Goal: Task Accomplishment & Management: Use online tool/utility

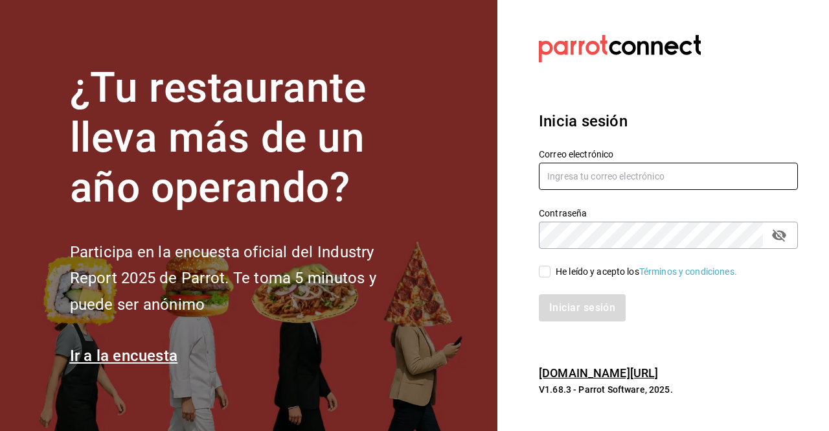
type input "[EMAIL_ADDRESS][PERSON_NAME][DOMAIN_NAME]"
click at [548, 272] on input "He leído y acepto los Términos y condiciones." at bounding box center [545, 272] width 12 height 12
checkbox input "true"
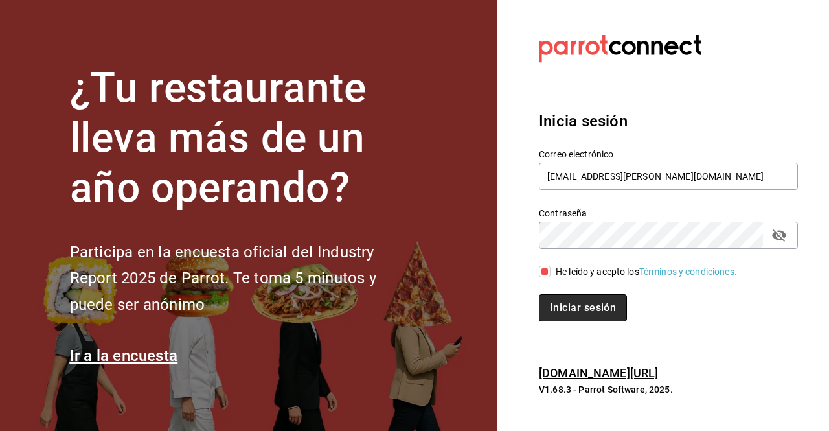
click at [560, 301] on button "Iniciar sesión" at bounding box center [583, 307] width 88 height 27
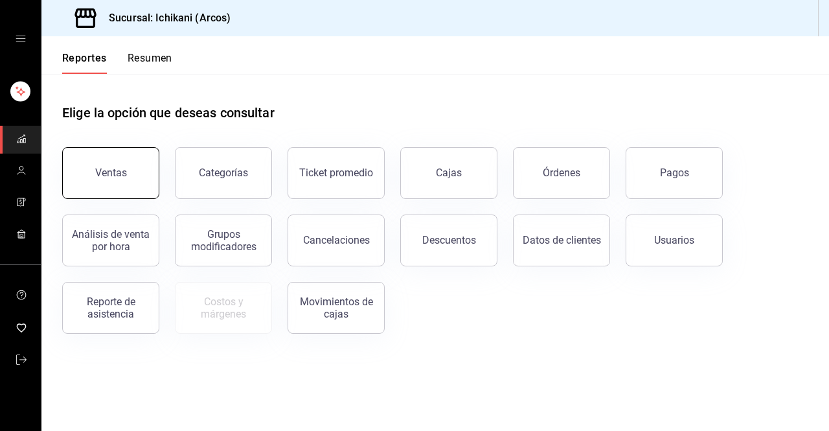
click at [132, 168] on button "Ventas" at bounding box center [110, 173] width 97 height 52
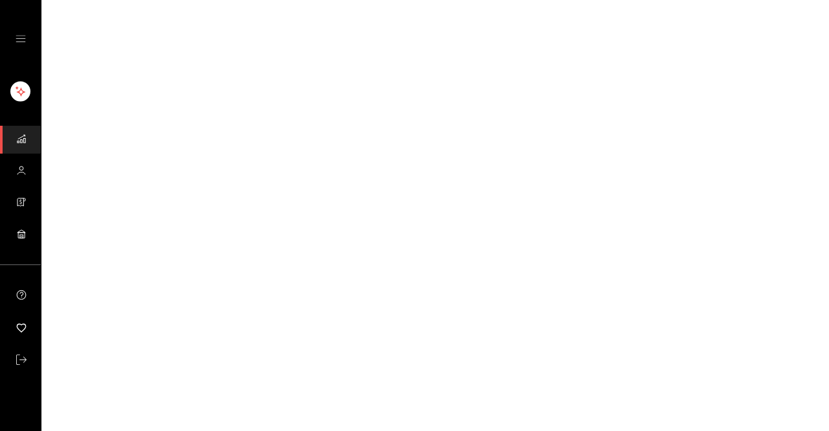
click at [132, 0] on html "GANA 1 MES GRATIS EN TU SUSCRIPCIÓN AQUÍ ¿Recuerdas cómo empezó tu restaurante?…" at bounding box center [414, 0] width 829 height 0
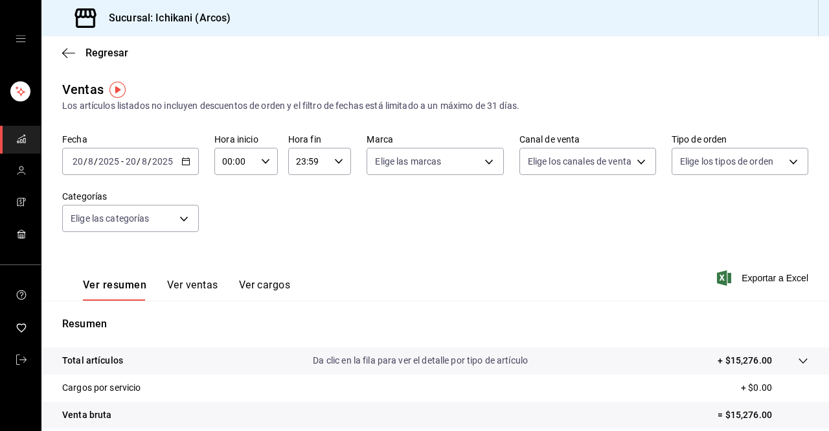
click at [132, 168] on div "2025-08-20 20 / 8 / 2025 - 2025-08-20 20 / 8 / 2025" at bounding box center [130, 161] width 137 height 27
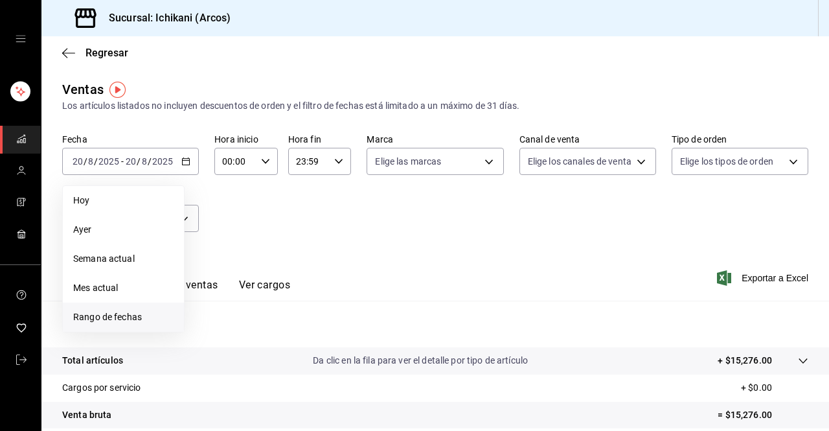
click at [121, 315] on span "Rango de fechas" at bounding box center [123, 317] width 100 height 14
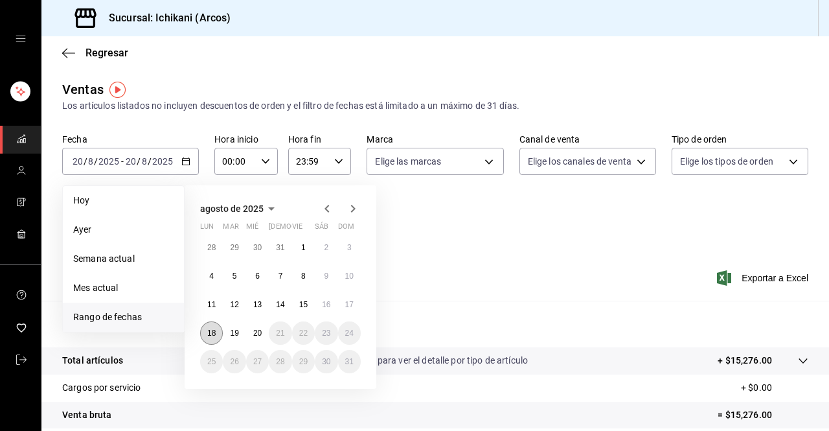
click at [212, 338] on button "18" at bounding box center [211, 332] width 23 height 23
click at [253, 334] on abbr "20" at bounding box center [257, 333] width 8 height 9
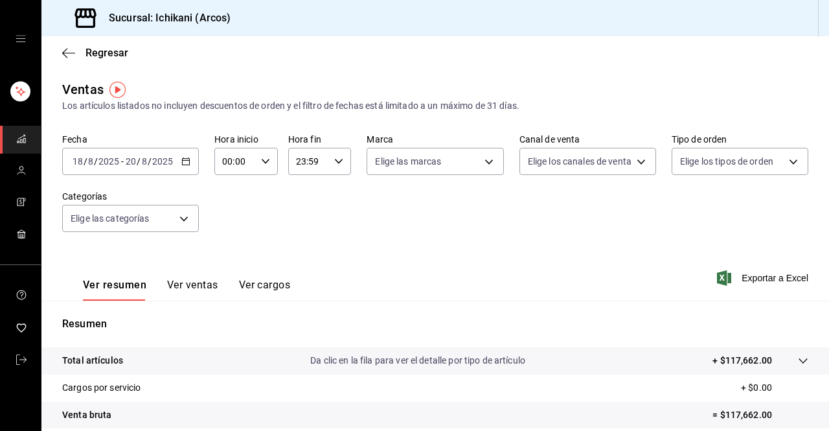
click at [254, 164] on div "00:00 Hora inicio" at bounding box center [246, 161] width 64 height 27
click at [230, 259] on span "05" at bounding box center [228, 263] width 10 height 10
type input "05:00"
click at [307, 164] on div at bounding box center [414, 215] width 829 height 431
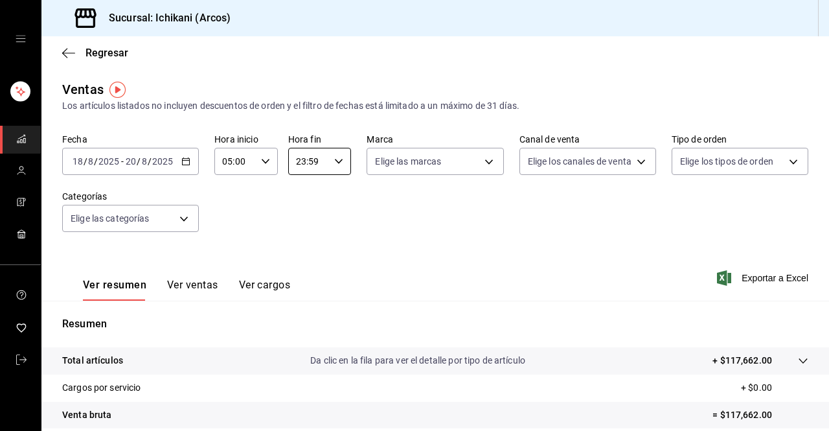
click at [307, 164] on input "23:59" at bounding box center [308, 161] width 41 height 26
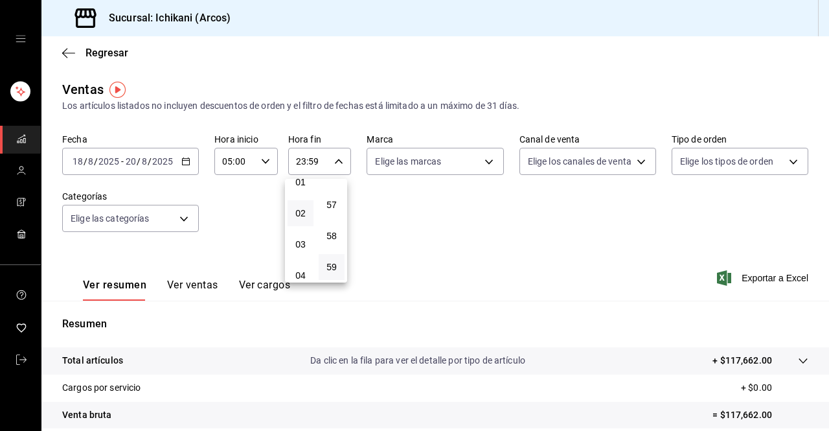
scroll to position [45, 0]
click at [303, 246] on span "03" at bounding box center [300, 243] width 10 height 10
click at [334, 191] on span "00" at bounding box center [332, 194] width 10 height 10
type input "03:00"
click at [720, 279] on div at bounding box center [414, 215] width 829 height 431
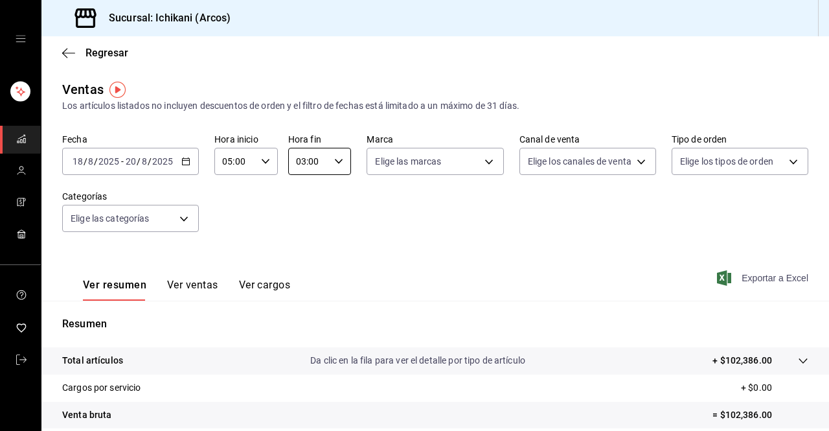
click at [745, 284] on span "Exportar a Excel" at bounding box center [764, 278] width 89 height 16
